Goal: Navigation & Orientation: Understand site structure

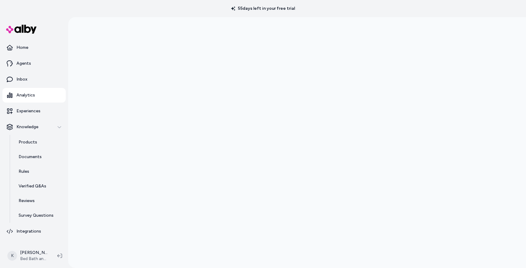
click at [27, 92] on p "Analytics" at bounding box center [25, 95] width 19 height 6
click at [23, 232] on p "Integrations" at bounding box center [28, 231] width 25 height 6
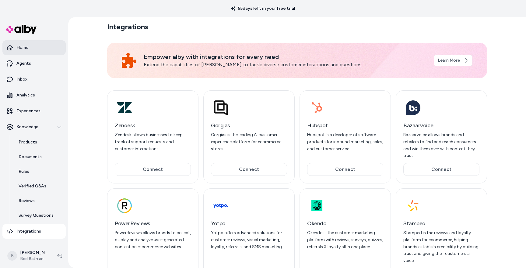
click at [23, 47] on p "Home" at bounding box center [22, 47] width 12 height 6
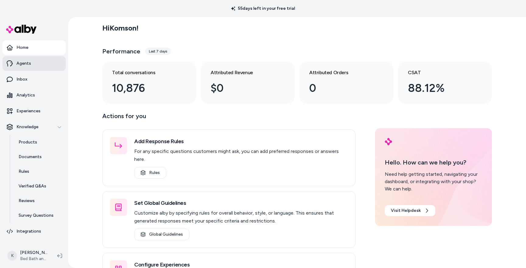
click at [30, 64] on link "Agents" at bounding box center [33, 63] width 63 height 15
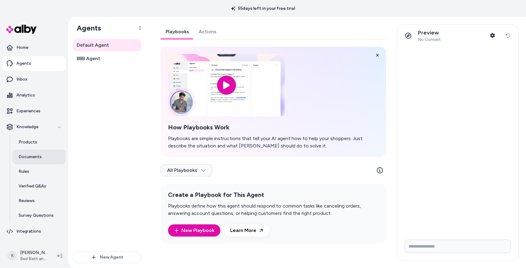
click at [28, 155] on p "Documents" at bounding box center [30, 157] width 23 height 6
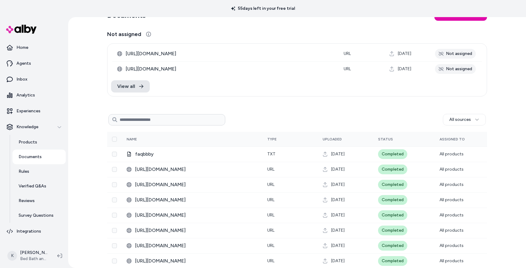
scroll to position [16, 0]
click at [30, 188] on p "Verified Q&As" at bounding box center [33, 186] width 28 height 6
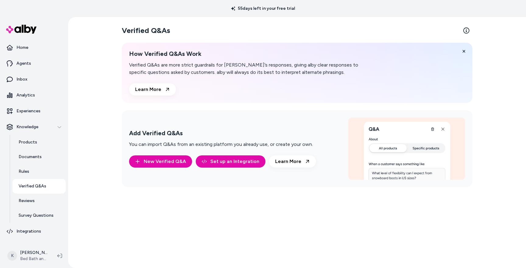
scroll to position [17, 0]
click at [28, 203] on p "Reviews" at bounding box center [27, 200] width 16 height 6
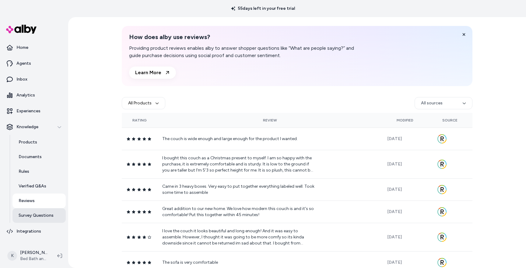
click at [30, 215] on p "Survey Questions" at bounding box center [36, 215] width 35 height 6
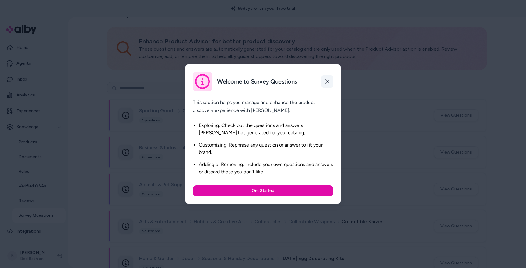
click at [328, 78] on button "button" at bounding box center [327, 81] width 12 height 12
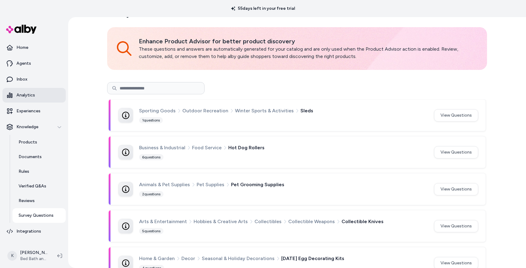
click at [38, 97] on link "Analytics" at bounding box center [33, 95] width 63 height 15
